Goal: Information Seeking & Learning: Learn about a topic

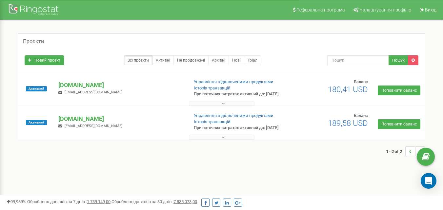
click at [227, 106] on button at bounding box center [222, 103] width 66 height 5
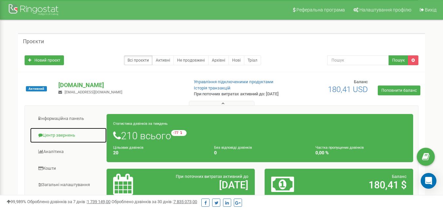
click at [61, 140] on link "Центр звернень" at bounding box center [68, 136] width 77 height 16
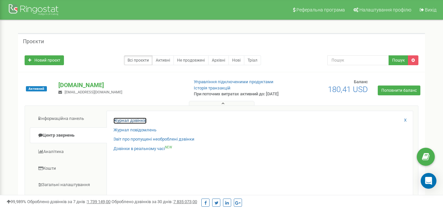
click at [120, 124] on link "Журнал дзвінків" at bounding box center [130, 121] width 33 height 6
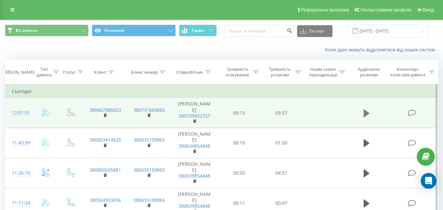
click at [366, 116] on icon at bounding box center [367, 114] width 6 height 8
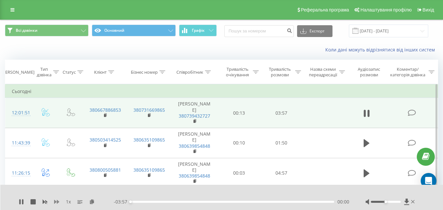
click at [57, 203] on icon at bounding box center [56, 202] width 5 height 5
click at [53, 203] on div "1.5 x" at bounding box center [66, 202] width 95 height 7
click at [55, 203] on icon at bounding box center [56, 202] width 5 height 4
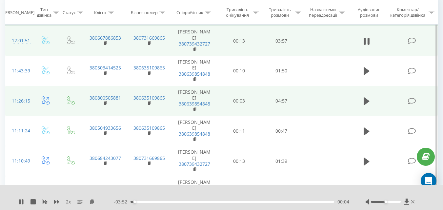
scroll to position [78, 0]
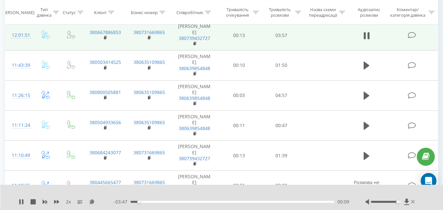
click at [396, 202] on div at bounding box center [386, 202] width 30 height 2
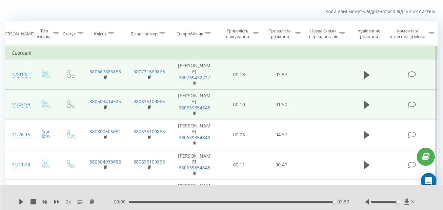
scroll to position [0, 0]
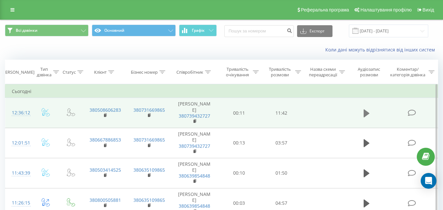
click at [366, 116] on icon at bounding box center [367, 114] width 6 height 8
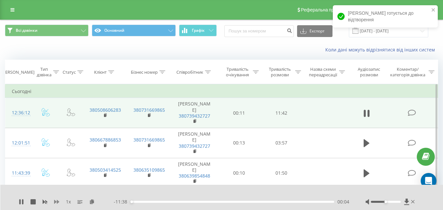
click at [55, 203] on icon at bounding box center [56, 202] width 5 height 4
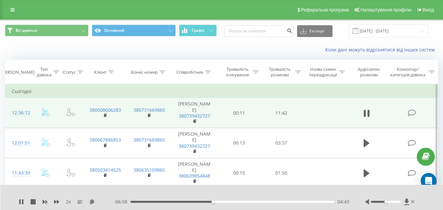
click at [197, 3] on div "Реферальна програма Налаштування профілю Вихід" at bounding box center [221, 10] width 443 height 20
